Goal: Use online tool/utility

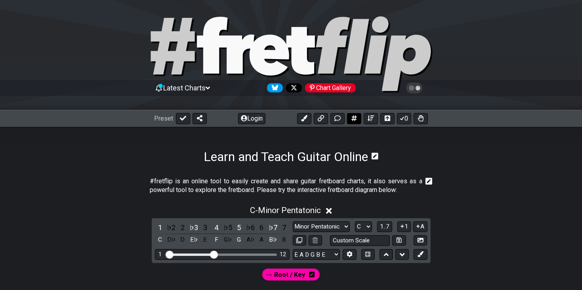
click at [353, 122] on button at bounding box center [354, 118] width 14 height 11
select select "A"
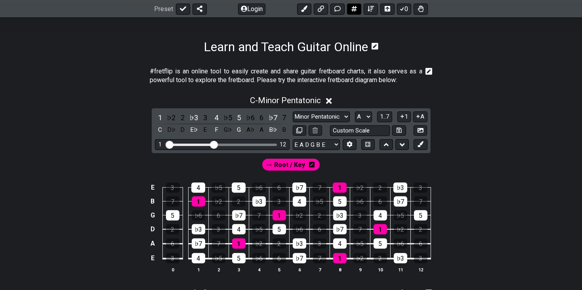
select select "New Scale"
select select "C"
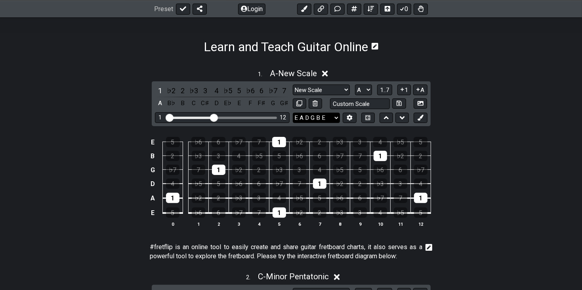
click at [311, 118] on select "E A D G B E E A D G B E E A D G B E B E A D F♯ B A D G C E A D A D G B E E♭ A♭ …" at bounding box center [316, 118] width 47 height 11
click at [182, 99] on div "B" at bounding box center [183, 103] width 10 height 11
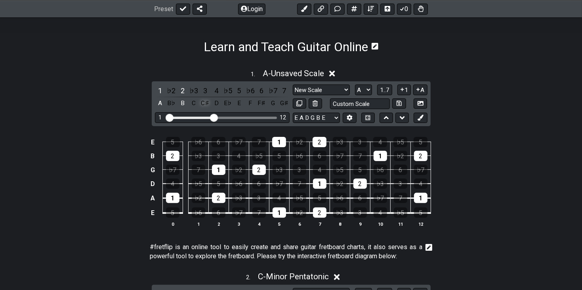
click at [206, 103] on div "C♯" at bounding box center [205, 103] width 10 height 11
click at [218, 106] on div "D" at bounding box center [216, 103] width 10 height 11
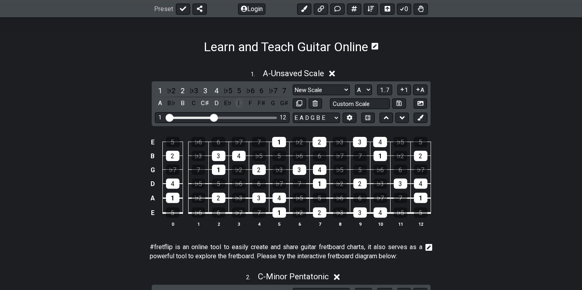
click at [238, 105] on div "E" at bounding box center [239, 103] width 10 height 11
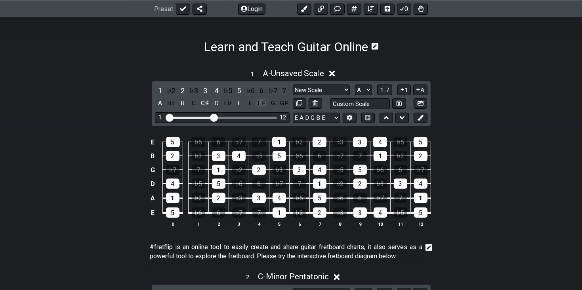
click at [263, 106] on div "F♯" at bounding box center [261, 103] width 10 height 11
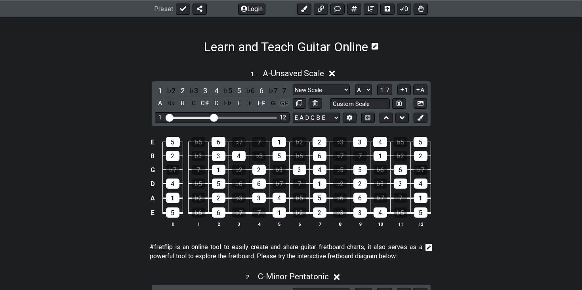
click at [282, 105] on div "G♯" at bounding box center [284, 103] width 10 height 11
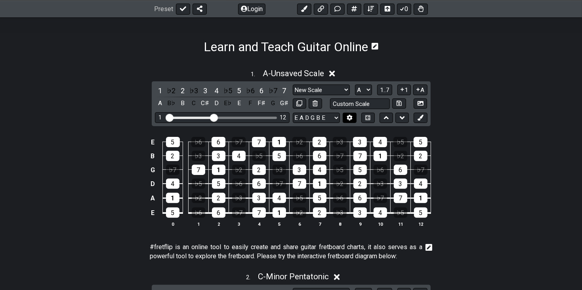
click at [347, 119] on icon at bounding box center [350, 118] width 6 height 6
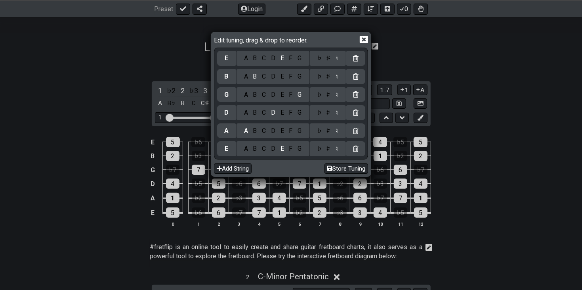
click at [271, 149] on div "D" at bounding box center [274, 148] width 10 height 9
click at [281, 111] on div "E" at bounding box center [282, 112] width 9 height 9
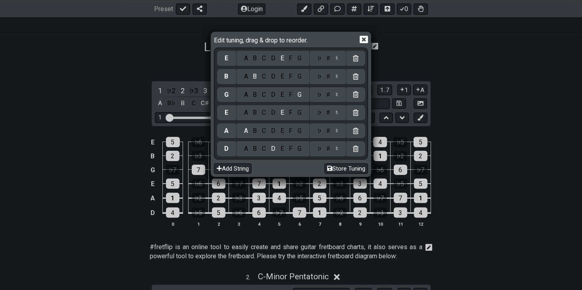
click at [242, 94] on div "A" at bounding box center [245, 94] width 9 height 9
click at [260, 74] on div "C" at bounding box center [264, 76] width 9 height 9
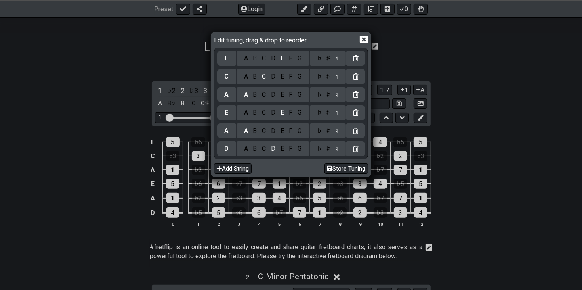
click at [330, 77] on div "♯" at bounding box center [329, 76] width 10 height 9
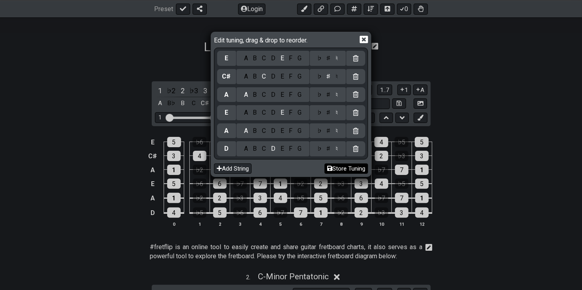
click at [360, 170] on button "Store Tuning" at bounding box center [347, 168] width 44 height 11
click at [365, 41] on icon at bounding box center [364, 39] width 8 height 8
